Goal: Find specific page/section: Find specific page/section

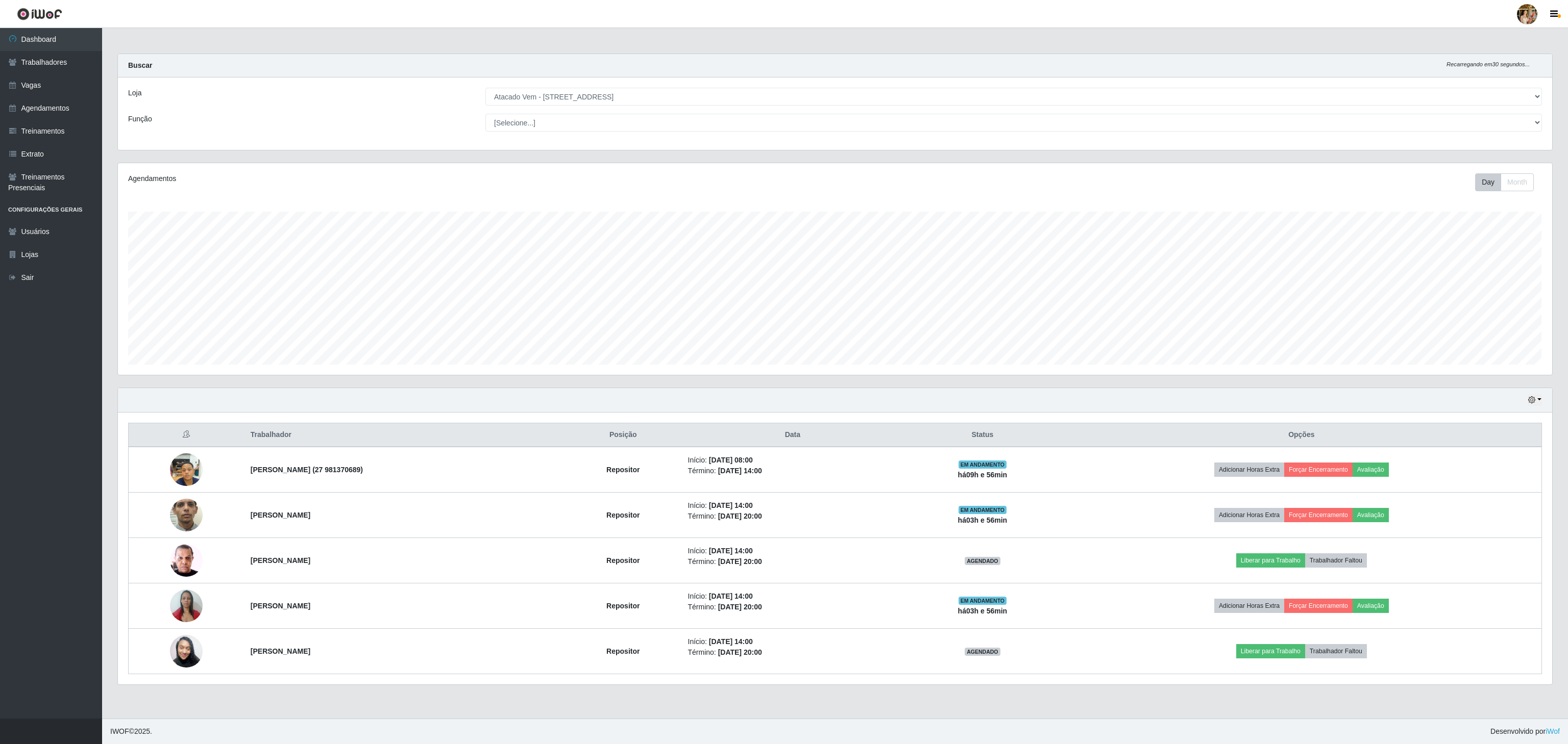
scroll to position [212, 1433]
click at [485, 88] on select "[Selecione...] Atacado Vem - [GEOGRAPHIC_DATA] 30 Laranjeiras Velha Atacado Vem…" at bounding box center [1013, 96] width 1057 height 18
click at [593, 98] on select "[Selecione...] Atacado Vem - [GEOGRAPHIC_DATA] 30 Laranjeiras Velha Atacado Vem…" at bounding box center [1013, 96] width 1057 height 18
click at [485, 88] on select "[Selecione...] Atacado Vem - [GEOGRAPHIC_DATA] 30 Laranjeiras Velha Atacado Vem…" at bounding box center [1013, 96] width 1057 height 18
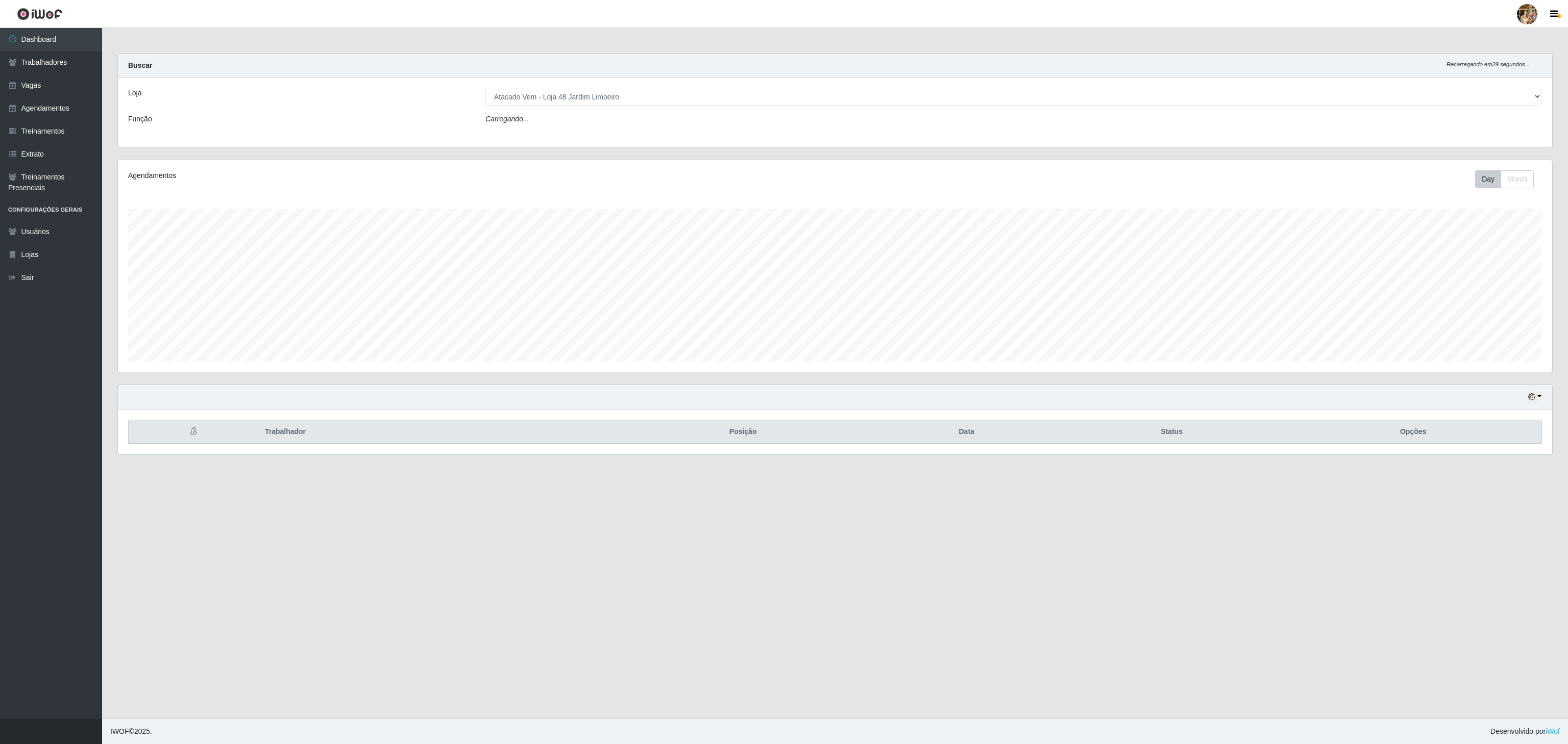
click at [593, 89] on select "[Selecione...] Atacado Vem - [GEOGRAPHIC_DATA] 30 Laranjeiras Velha Atacado Vem…" at bounding box center [1013, 96] width 1057 height 18
click at [485, 88] on select "[Selecione...] Atacado Vem - [GEOGRAPHIC_DATA] 30 Laranjeiras Velha Atacado Vem…" at bounding box center [1013, 96] width 1057 height 18
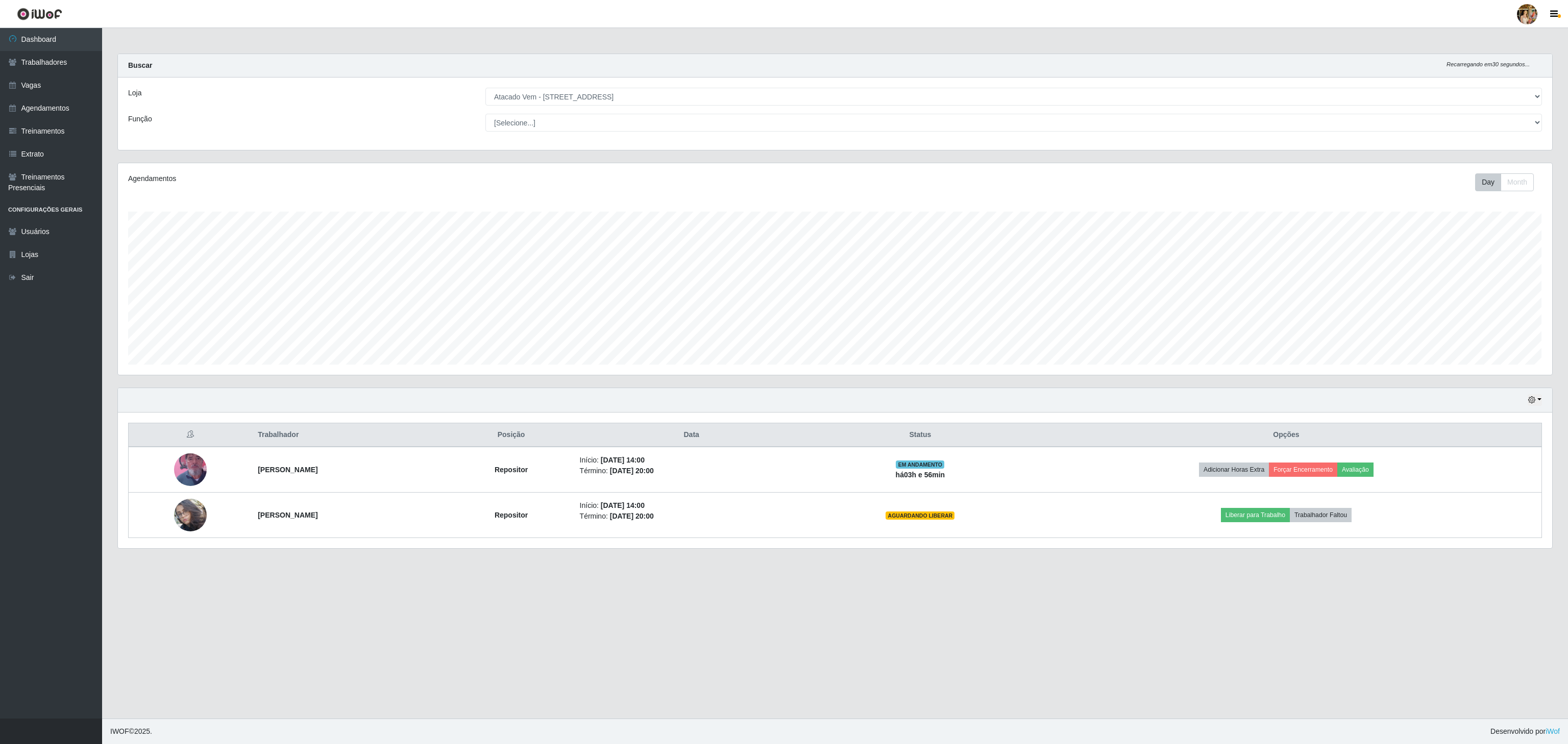
click at [594, 97] on select "[Selecione...] Atacado Vem - [GEOGRAPHIC_DATA] 30 Laranjeiras Velha Atacado Vem…" at bounding box center [1013, 96] width 1057 height 18
click at [485, 88] on select "[Selecione...] Atacado Vem - [GEOGRAPHIC_DATA] 30 Laranjeiras Velha Atacado Vem…" at bounding box center [1013, 96] width 1057 height 18
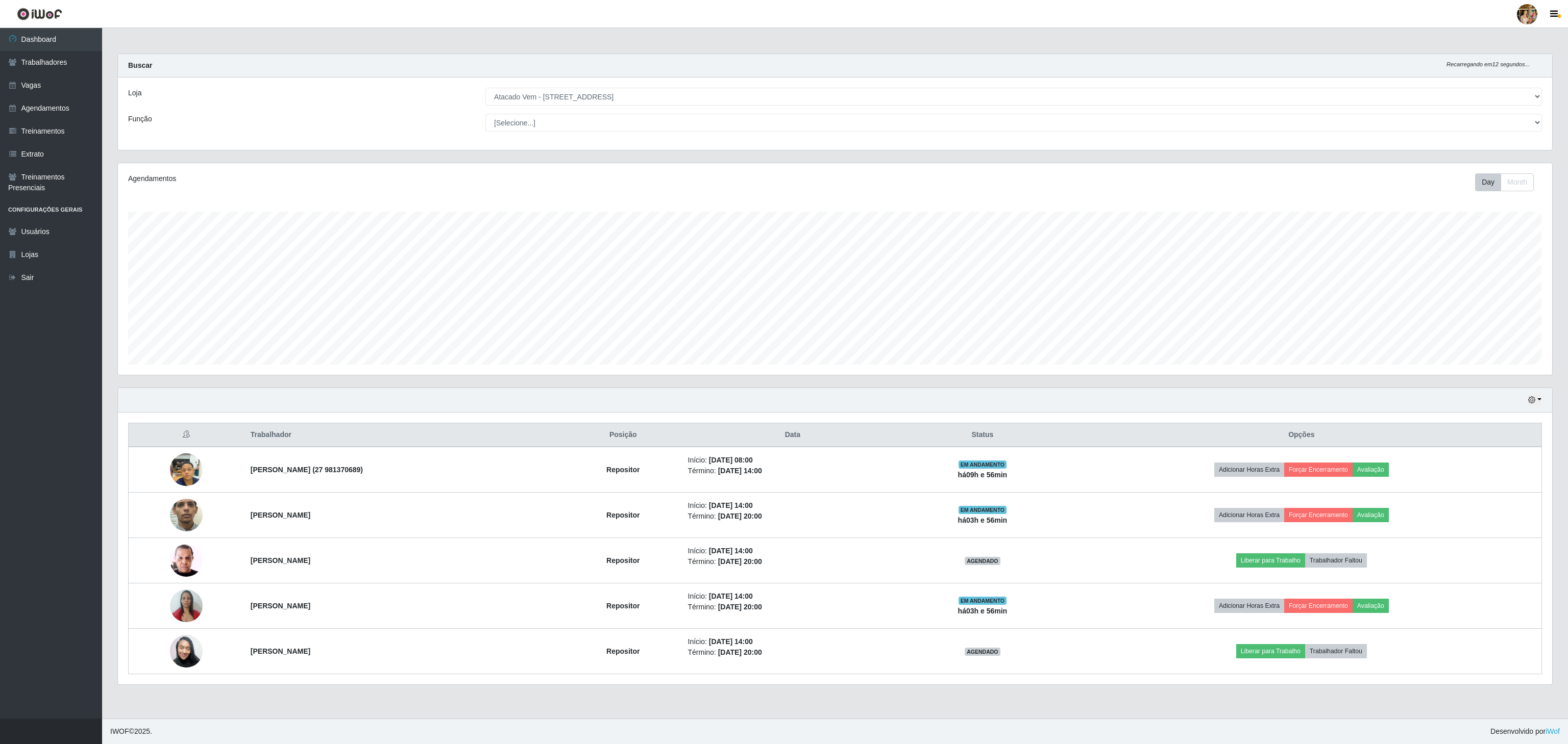
click at [691, 98] on select "[Selecione...] Atacado Vem - [GEOGRAPHIC_DATA] 30 Laranjeiras Velha Atacado Vem…" at bounding box center [1013, 96] width 1057 height 18
click at [485, 88] on select "[Selecione...] Atacado Vem - [GEOGRAPHIC_DATA] 30 Laranjeiras Velha Atacado Vem…" at bounding box center [1013, 96] width 1057 height 18
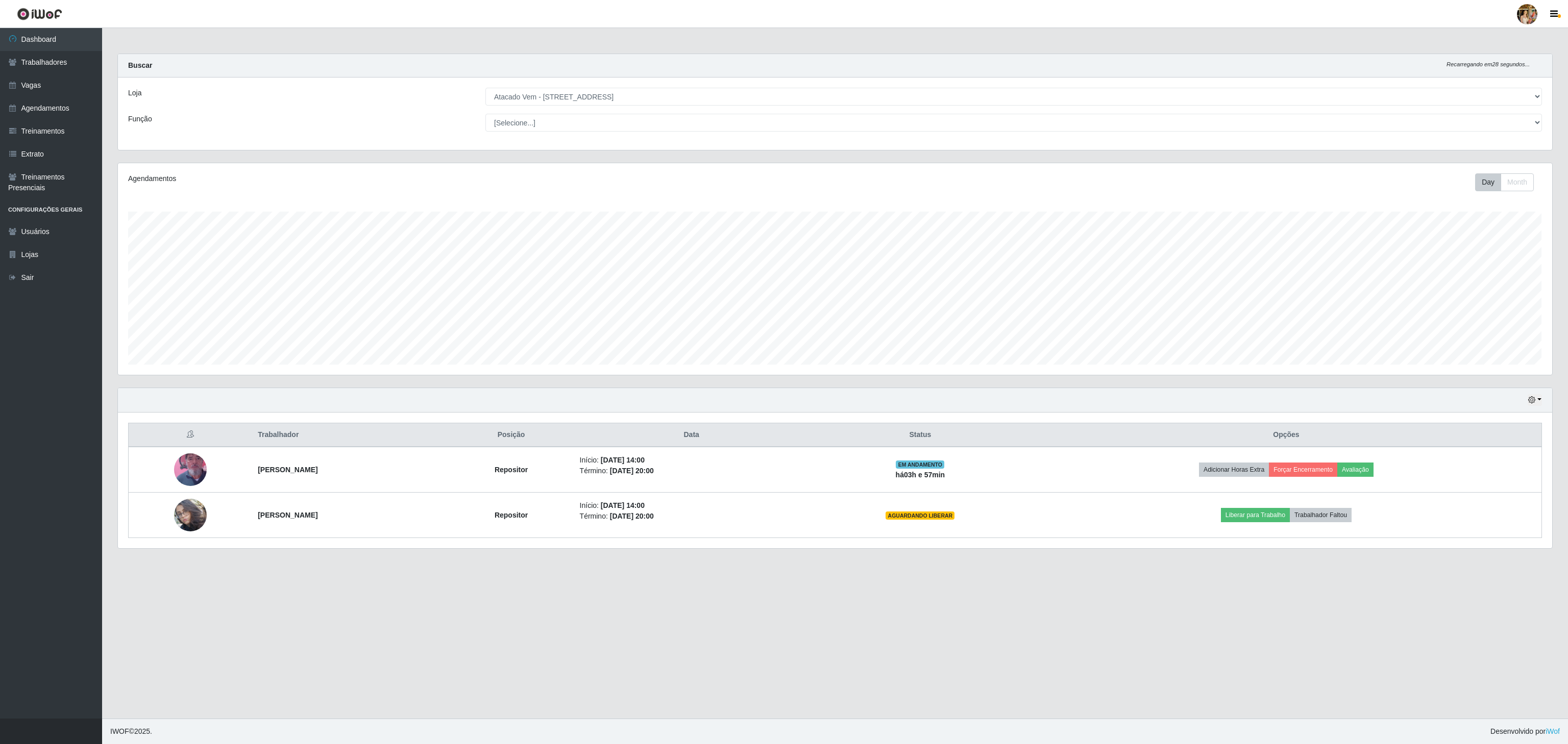
click at [612, 100] on select "[Selecione...] Atacado Vem - [GEOGRAPHIC_DATA] 30 Laranjeiras Velha Atacado Vem…" at bounding box center [1013, 96] width 1057 height 18
click at [485, 88] on select "[Selecione...] Atacado Vem - [GEOGRAPHIC_DATA] 30 Laranjeiras Velha Atacado Vem…" at bounding box center [1013, 96] width 1057 height 18
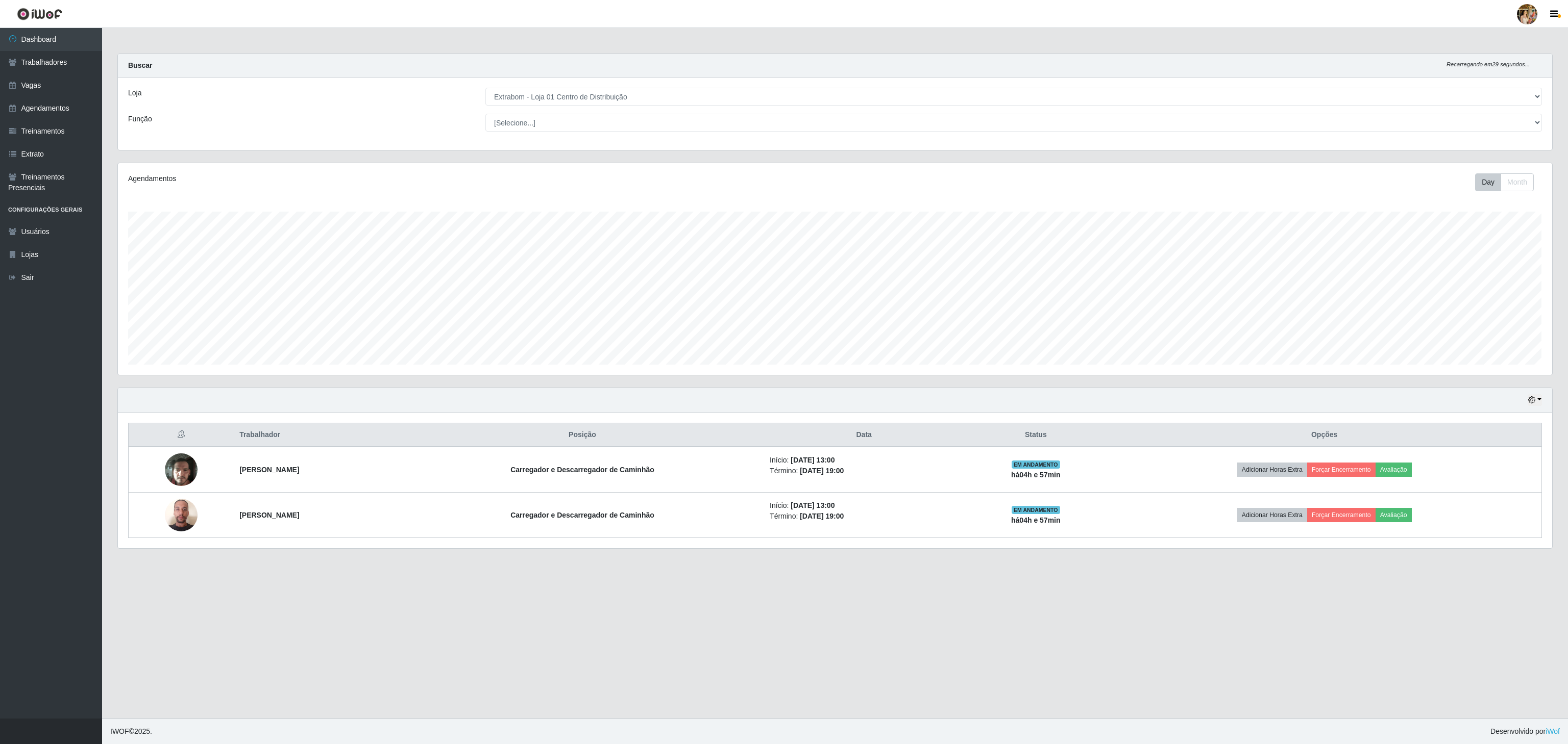
click at [611, 93] on select "[Selecione...] Atacado Vem - [GEOGRAPHIC_DATA] 30 Laranjeiras Velha Atacado Vem…" at bounding box center [1013, 96] width 1057 height 18
click at [485, 88] on select "[Selecione...] Atacado Vem - [GEOGRAPHIC_DATA] 30 Laranjeiras Velha Atacado Vem…" at bounding box center [1013, 96] width 1057 height 18
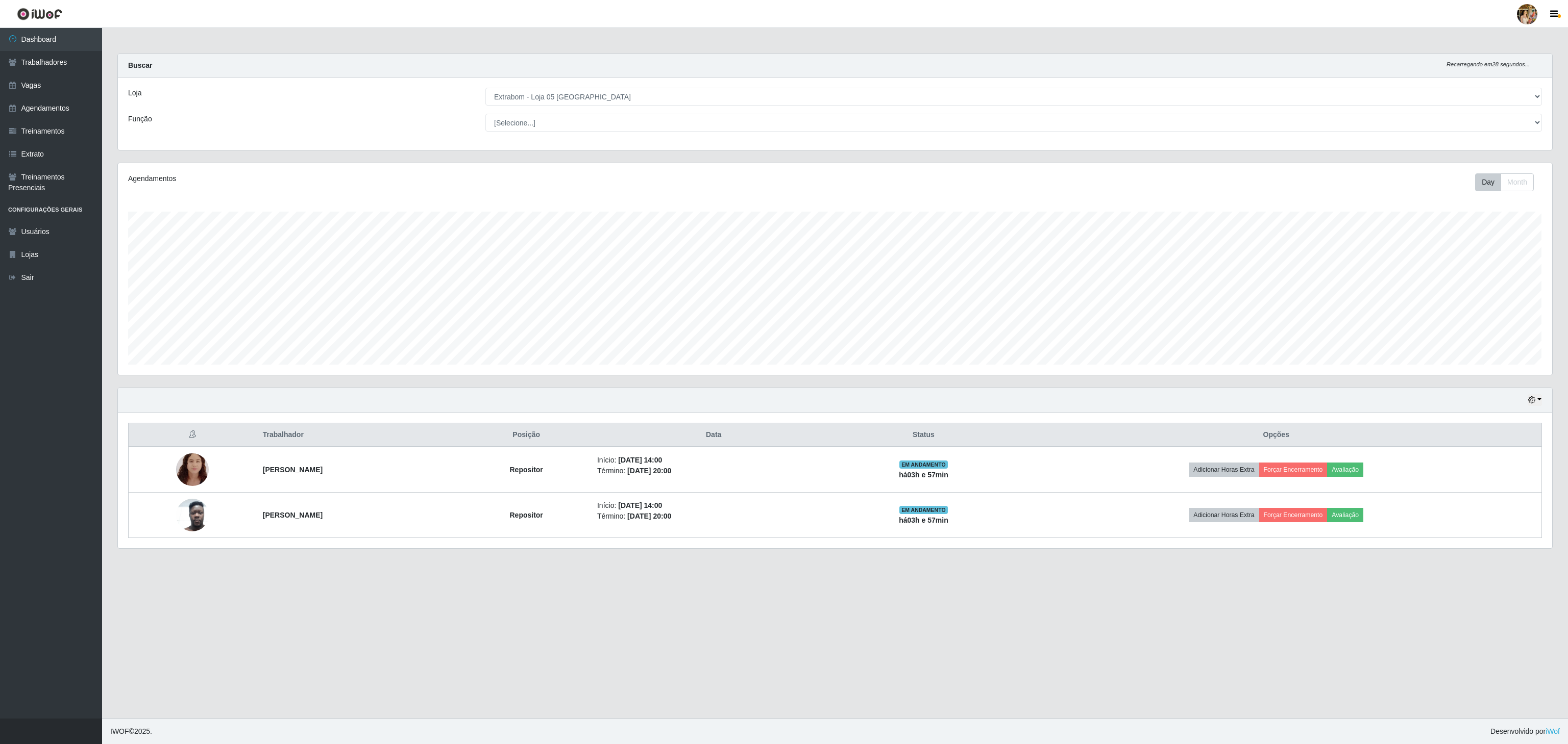
click at [523, 87] on div "Loja [Selecione...] Atacado Vem - [GEOGRAPHIC_DATA] 30 Laranjeiras Velha Atacad…" at bounding box center [835, 113] width 1434 height 72
click at [550, 100] on select "[Selecione...] Atacado Vem - [GEOGRAPHIC_DATA] 30 Laranjeiras Velha Atacado Vem…" at bounding box center [1013, 96] width 1057 height 18
click at [485, 88] on select "[Selecione...] Atacado Vem - [GEOGRAPHIC_DATA] 30 Laranjeiras Velha Atacado Vem…" at bounding box center [1013, 96] width 1057 height 18
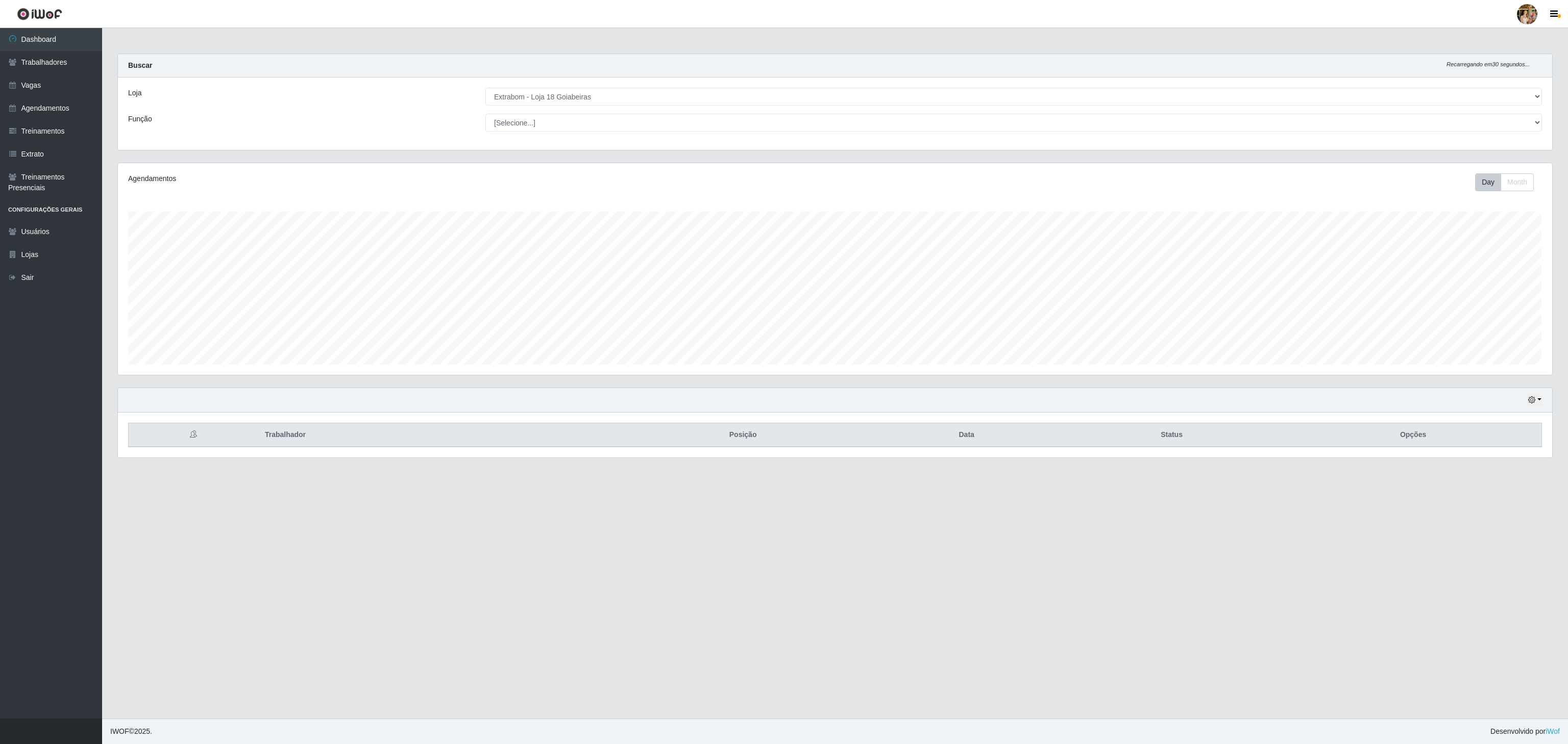
click at [569, 106] on div "Loja [Selecione...] Atacado Vem - [GEOGRAPHIC_DATA] 30 Laranjeiras Velha Atacad…" at bounding box center [835, 113] width 1434 height 72
click at [614, 101] on select "[Selecione...] Atacado Vem - [GEOGRAPHIC_DATA] 30 Laranjeiras Velha Atacado Vem…" at bounding box center [1013, 96] width 1057 height 18
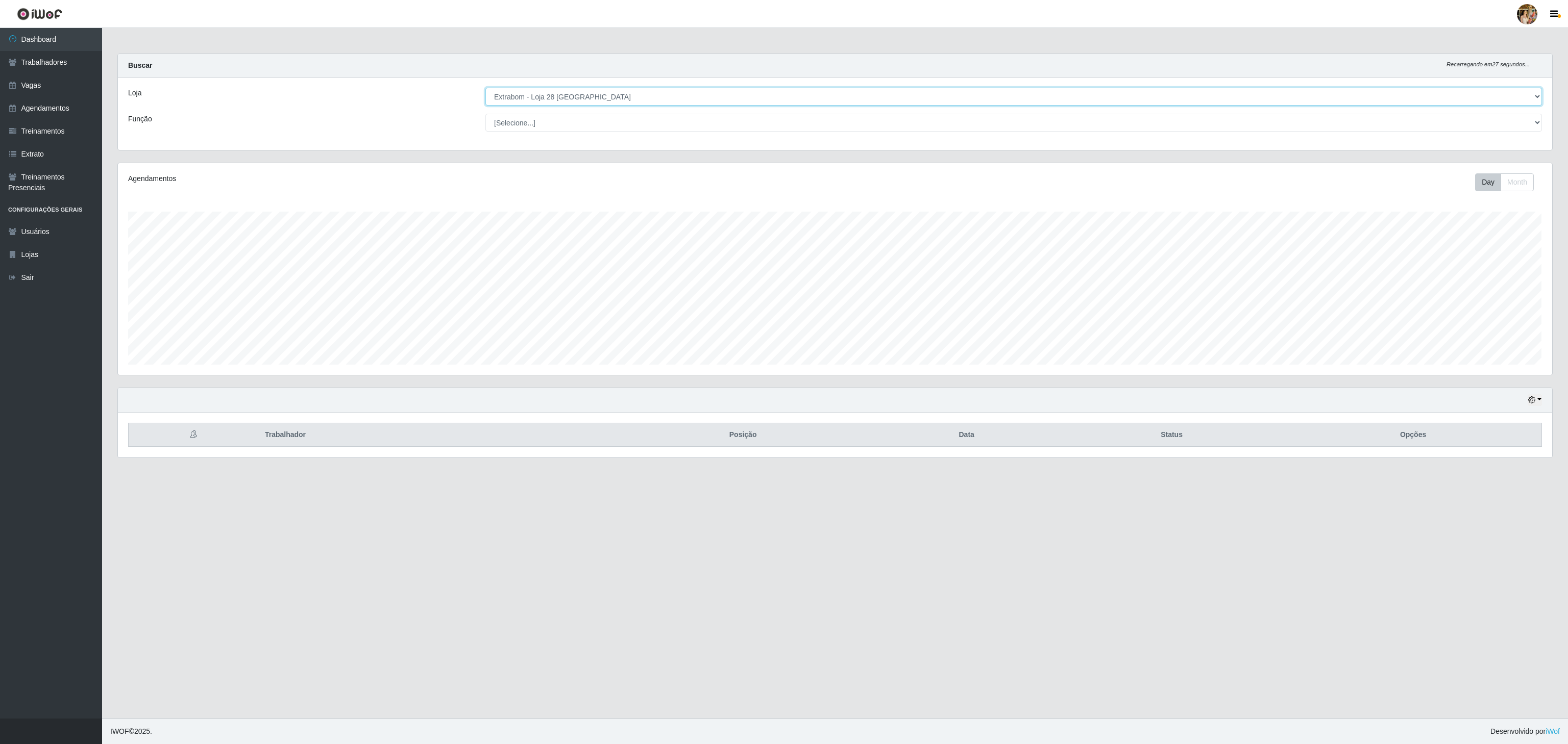
click at [485, 88] on select "[Selecione...] Atacado Vem - [GEOGRAPHIC_DATA] 30 Laranjeiras Velha Atacado Vem…" at bounding box center [1013, 96] width 1057 height 18
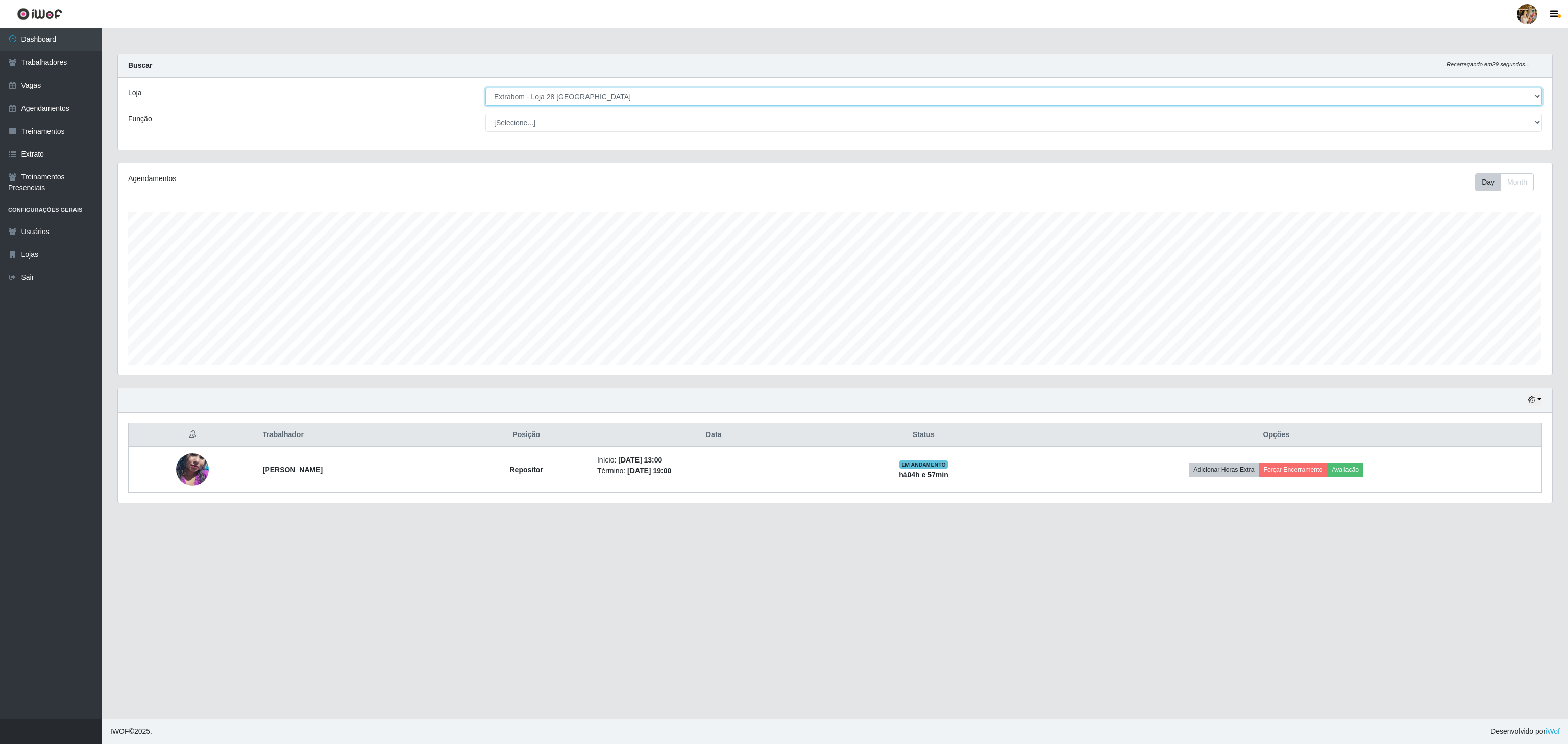
click at [576, 96] on select "[Selecione...] Atacado Vem - [GEOGRAPHIC_DATA] 30 Laranjeiras Velha Atacado Vem…" at bounding box center [1013, 96] width 1057 height 18
click at [485, 88] on select "[Selecione...] Atacado Vem - [GEOGRAPHIC_DATA] 30 Laranjeiras Velha Atacado Vem…" at bounding box center [1013, 96] width 1057 height 18
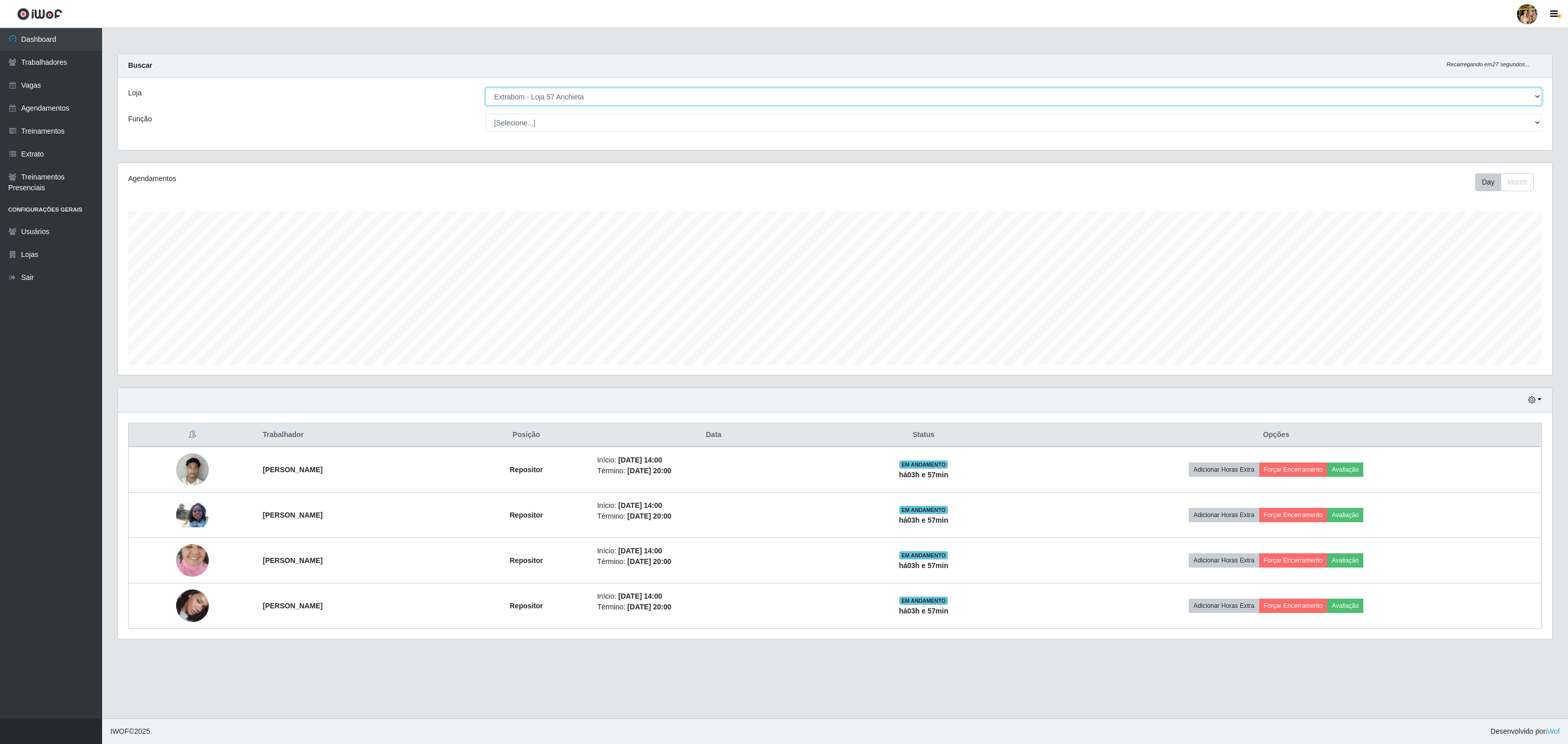
click at [543, 94] on select "[Selecione...] Atacado Vem - [GEOGRAPHIC_DATA] 30 Laranjeiras Velha Atacado Vem…" at bounding box center [1013, 96] width 1057 height 18
click at [485, 88] on select "[Selecione...] Atacado Vem - [GEOGRAPHIC_DATA] 30 Laranjeiras Velha Atacado Vem…" at bounding box center [1013, 96] width 1057 height 18
click at [533, 99] on select "[Selecione...] Atacado Vem - [GEOGRAPHIC_DATA] 30 Laranjeiras Velha Atacado Vem…" at bounding box center [1013, 96] width 1057 height 18
select select "455"
click at [485, 88] on select "[Selecione...] Atacado Vem - [GEOGRAPHIC_DATA] 30 Laranjeiras Velha Atacado Vem…" at bounding box center [1013, 96] width 1057 height 18
